Goal: Task Accomplishment & Management: Use online tool/utility

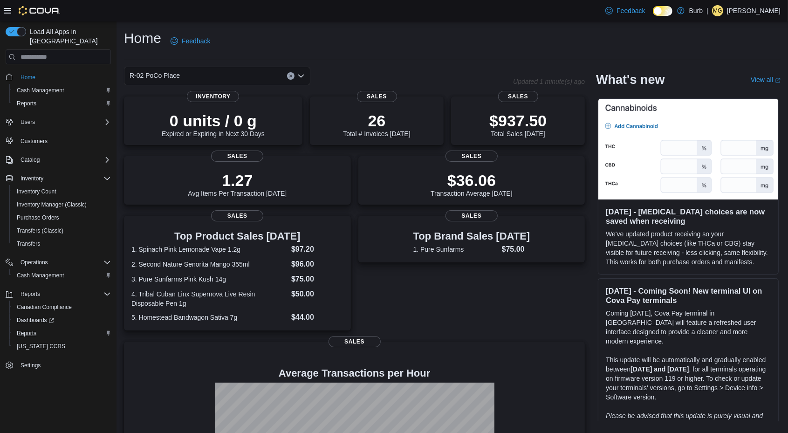
click at [26, 327] on button "Reports" at bounding box center [61, 333] width 105 height 13
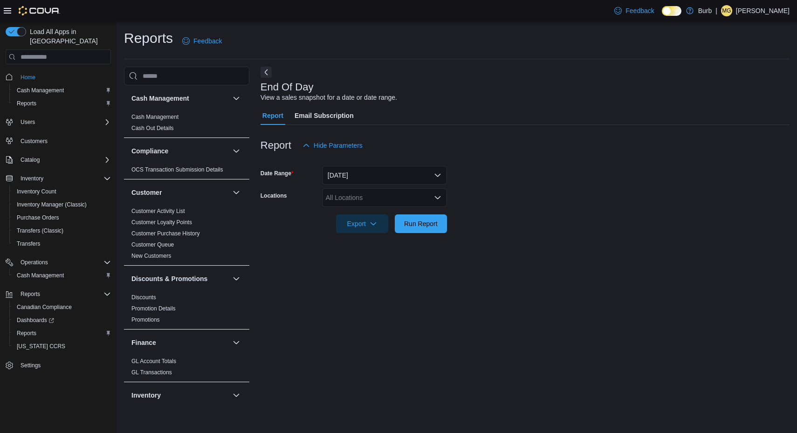
click at [434, 195] on icon "Open list of options" at bounding box center [437, 197] width 7 height 7
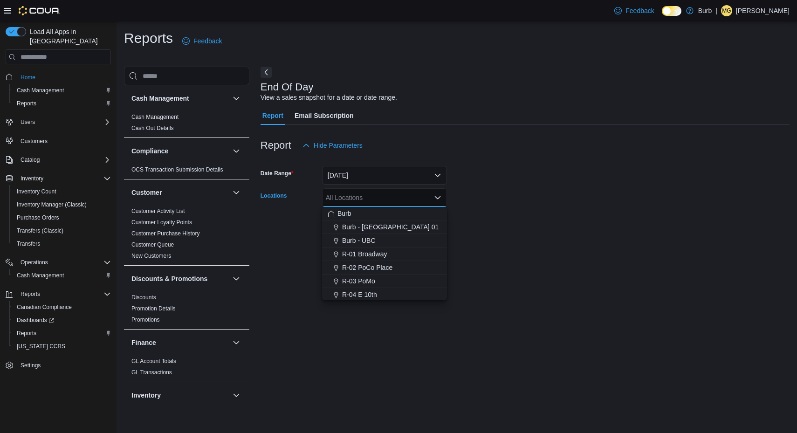
click at [374, 266] on span "R-02 PoCo Place" at bounding box center [367, 267] width 50 height 9
click at [494, 209] on div at bounding box center [525, 210] width 529 height 7
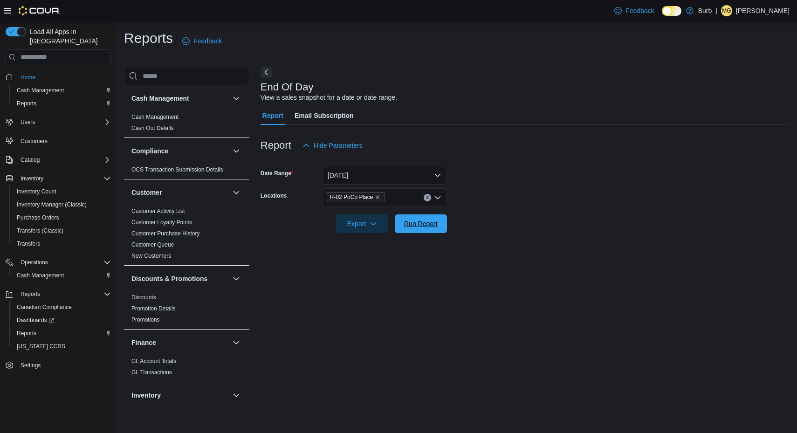
click at [443, 223] on button "Run Report" at bounding box center [421, 223] width 52 height 19
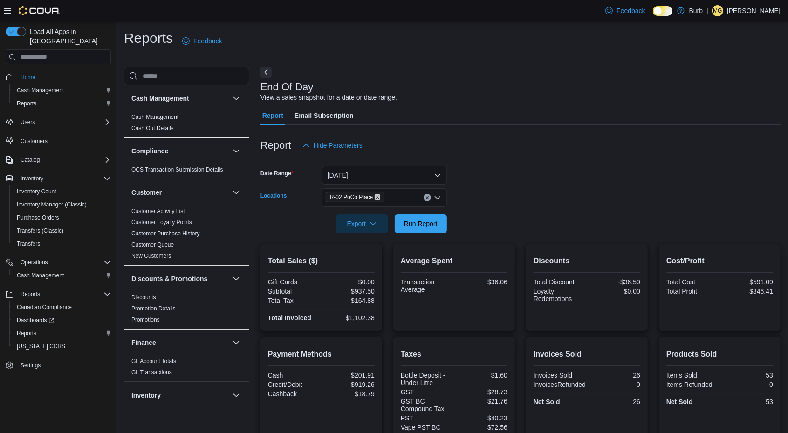
click at [375, 196] on icon "Remove R-02 PoCo Place from selection in this group" at bounding box center [378, 197] width 6 height 6
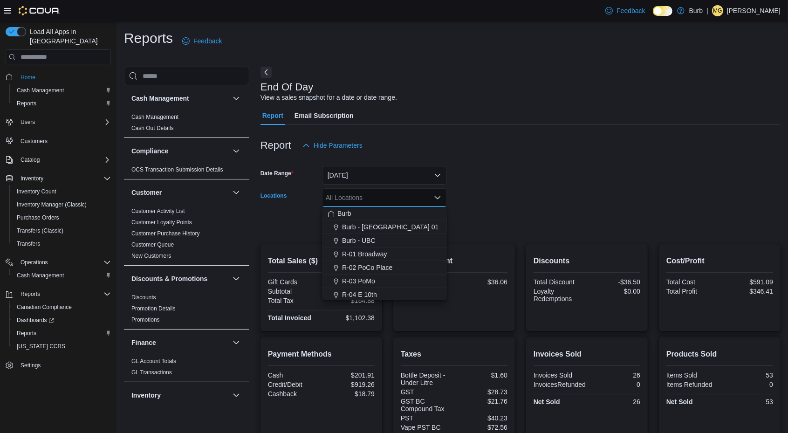
click at [380, 251] on span "R-01 Broadway" at bounding box center [364, 253] width 45 height 9
click at [533, 205] on form "Date Range [DATE] Locations R-01 Broadway Combo box. Selected. R-01 Broadway. P…" at bounding box center [521, 194] width 520 height 78
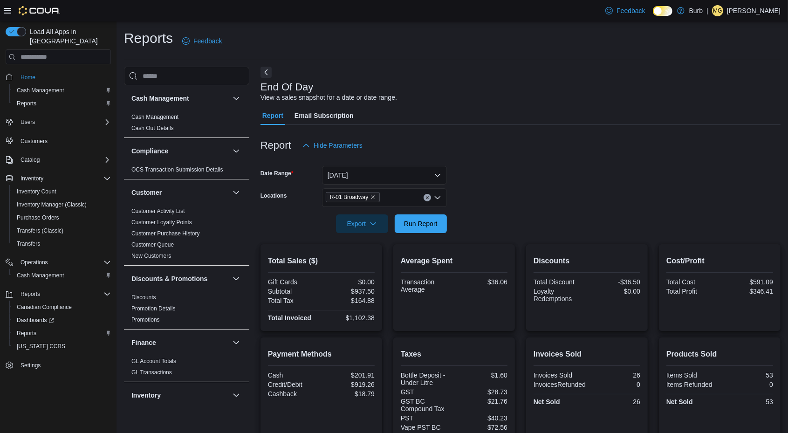
click at [426, 213] on div at bounding box center [521, 210] width 520 height 7
click at [428, 220] on span "Run Report" at bounding box center [421, 223] width 34 height 9
click at [372, 196] on icon "Remove R-01 Broadway from selection in this group" at bounding box center [373, 198] width 4 height 4
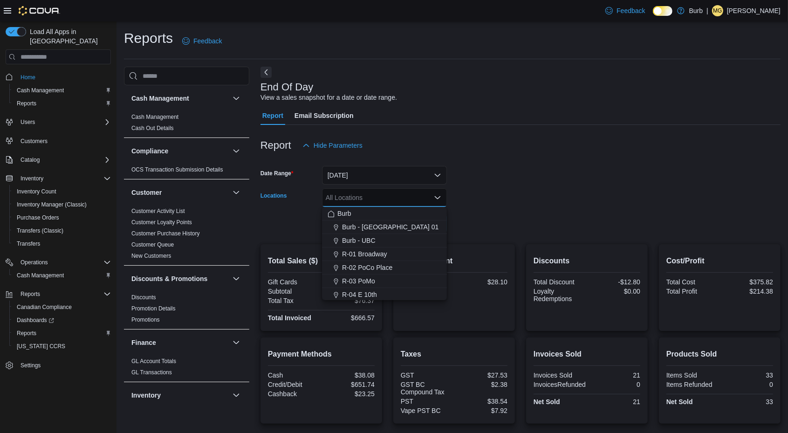
click at [364, 278] on span "R-03 PoMo" at bounding box center [358, 280] width 33 height 9
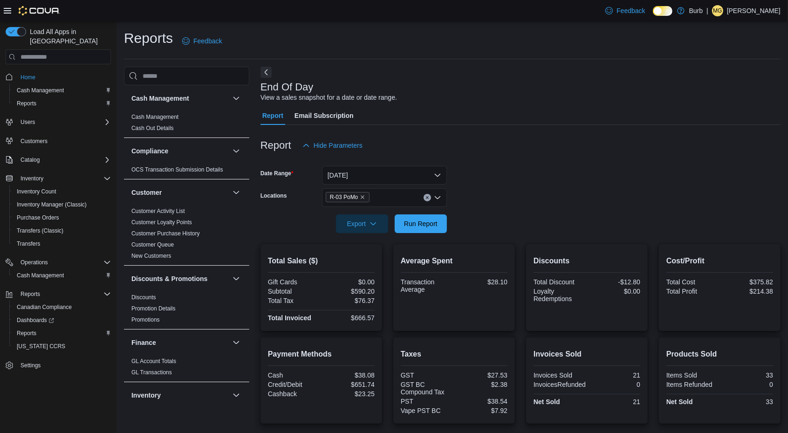
click at [493, 208] on div at bounding box center [521, 210] width 520 height 7
click at [431, 220] on span "Run Report" at bounding box center [421, 223] width 34 height 9
click at [362, 195] on icon "Remove R-03 PoMo from selection in this group" at bounding box center [363, 197] width 6 height 6
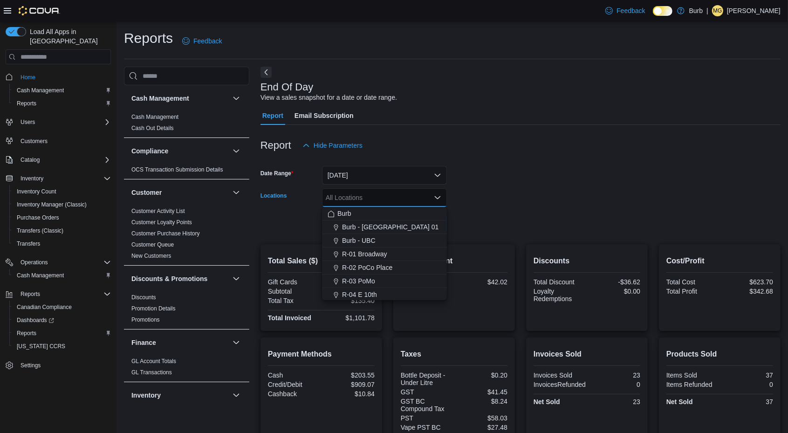
click at [350, 294] on span "R-04 E 10th" at bounding box center [359, 294] width 35 height 9
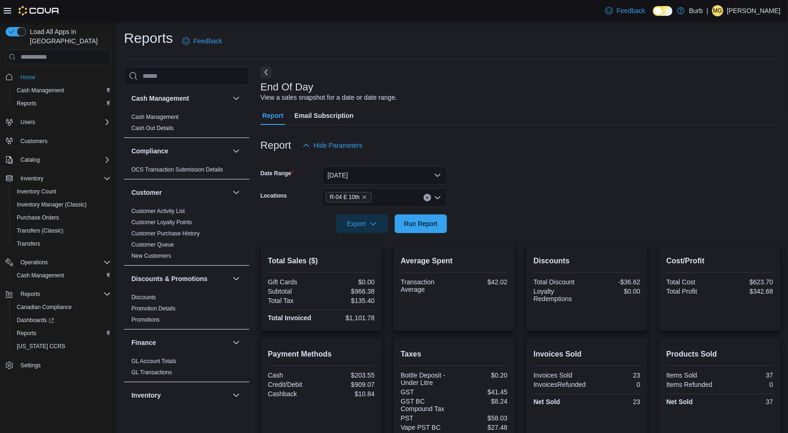
click at [544, 215] on form "Date Range [DATE] Locations R-04 E 10th Export Run Report" at bounding box center [521, 194] width 520 height 78
click at [433, 220] on span "Run Report" at bounding box center [421, 223] width 34 height 9
click at [364, 196] on icon "Remove R-04 E 10th from selection in this group" at bounding box center [365, 197] width 6 height 6
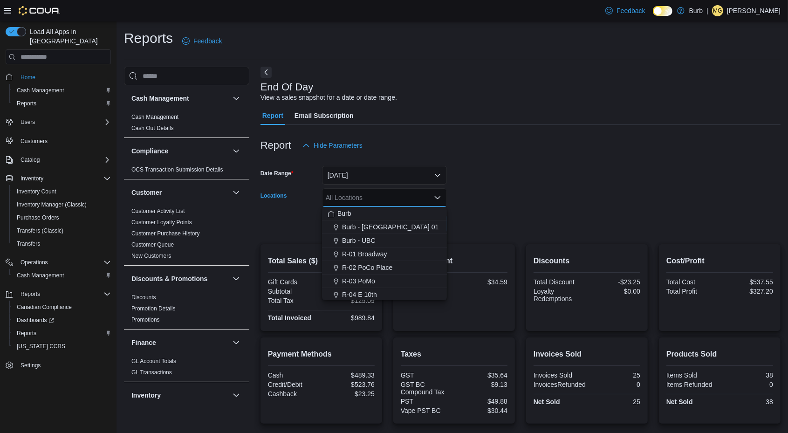
click at [364, 243] on span "Burb - UBC" at bounding box center [359, 240] width 34 height 9
click at [500, 216] on form "Date Range [DATE] Locations Burb - [GEOGRAPHIC_DATA] Combo box. Selected. Burb …" at bounding box center [521, 194] width 520 height 78
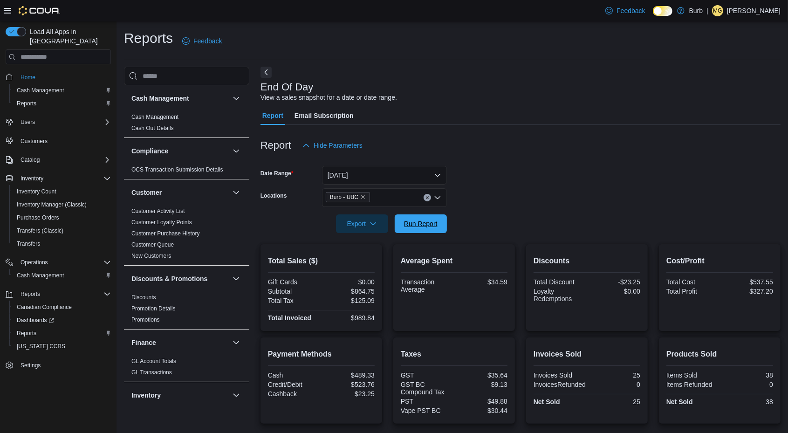
click at [432, 227] on span "Run Report" at bounding box center [421, 223] width 34 height 9
click at [362, 193] on span "Burb - UBC" at bounding box center [348, 196] width 36 height 9
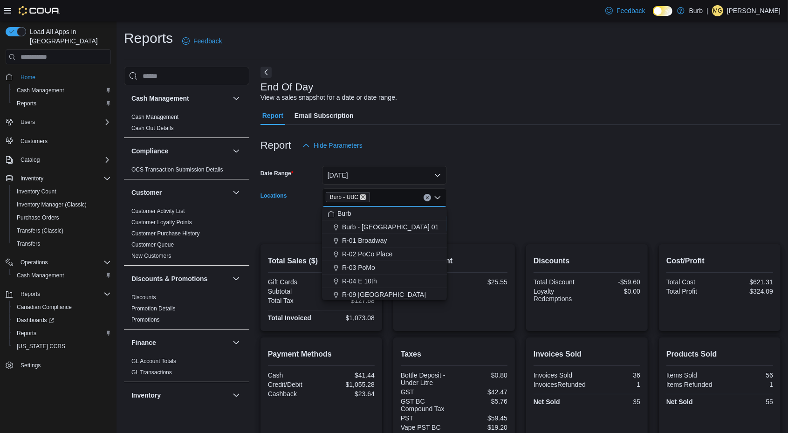
click at [362, 195] on icon "Remove Burb - UBC from selection in this group" at bounding box center [363, 197] width 6 height 6
click at [370, 252] on span "R-09 [GEOGRAPHIC_DATA]" at bounding box center [384, 252] width 84 height 9
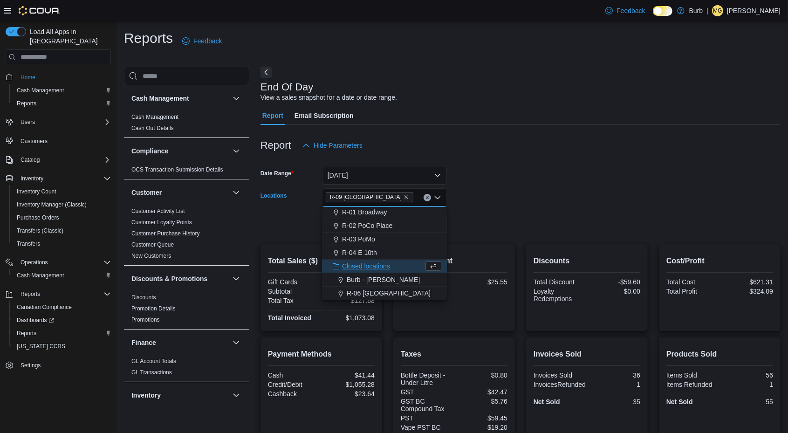
scroll to position [42, 0]
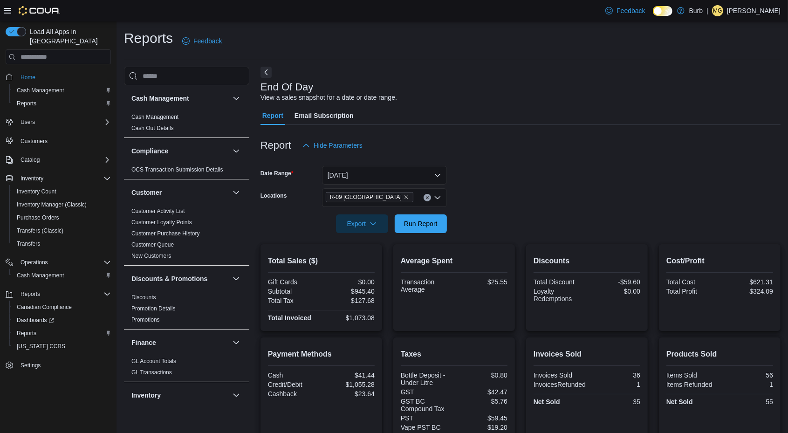
click at [476, 217] on form "Date Range [DATE] Locations R-09 [GEOGRAPHIC_DATA] Export Run Report" at bounding box center [521, 194] width 520 height 78
click at [425, 227] on span "Run Report" at bounding box center [421, 223] width 34 height 9
click at [404, 196] on icon "Remove R-09 Tuscany Village from selection in this group" at bounding box center [407, 197] width 6 height 6
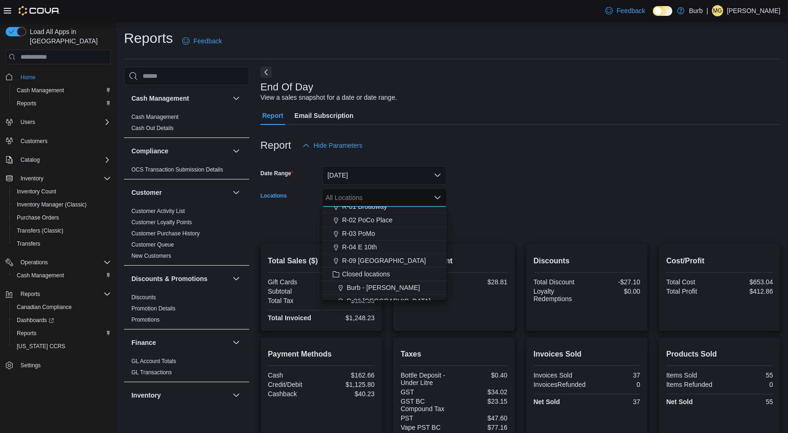
scroll to position [55, 0]
click at [493, 219] on form "Date Range [DATE] Locations All Locations Combo box. Selected. Combo box input.…" at bounding box center [521, 194] width 520 height 78
